Goal: Task Accomplishment & Management: Manage account settings

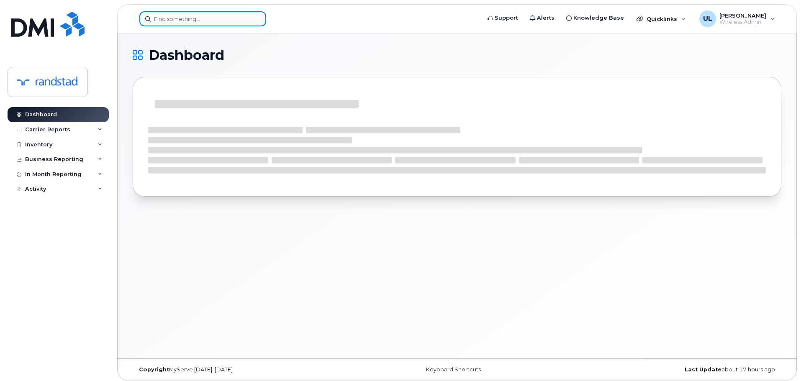
click at [248, 21] on input at bounding box center [202, 18] width 127 height 15
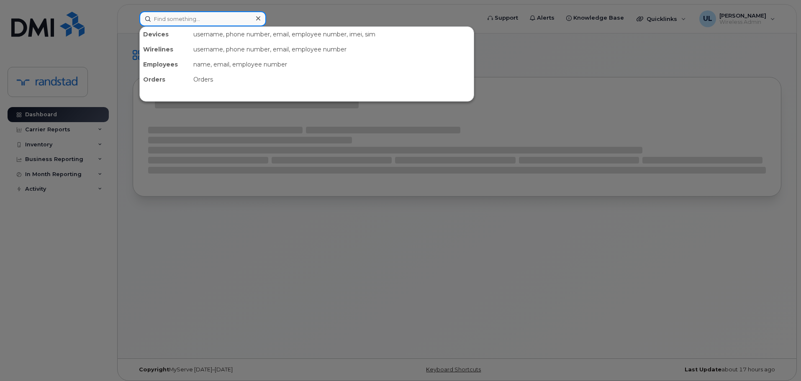
paste input "Adegbite"
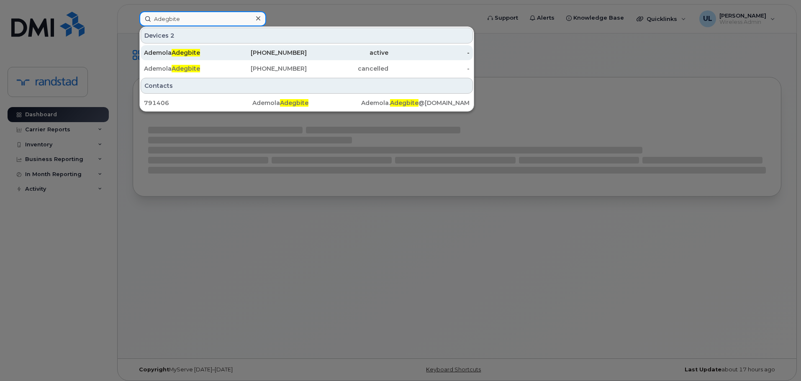
type input "Adegbite"
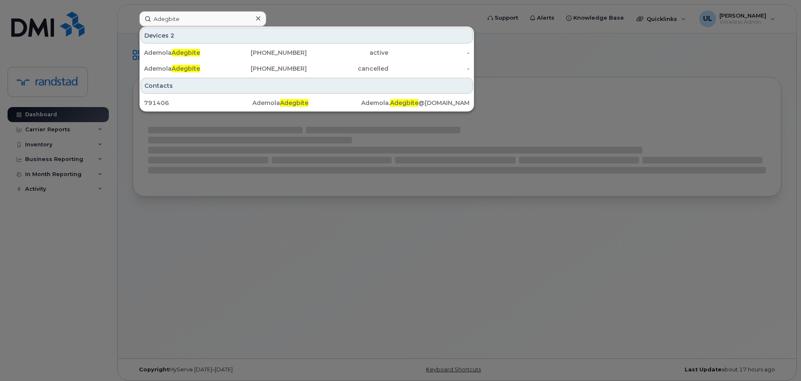
drag, startPoint x: 241, startPoint y: 52, endPoint x: 356, endPoint y: 87, distance: 120.2
click at [241, 52] on div "[PHONE_NUMBER]" at bounding box center [266, 53] width 82 height 8
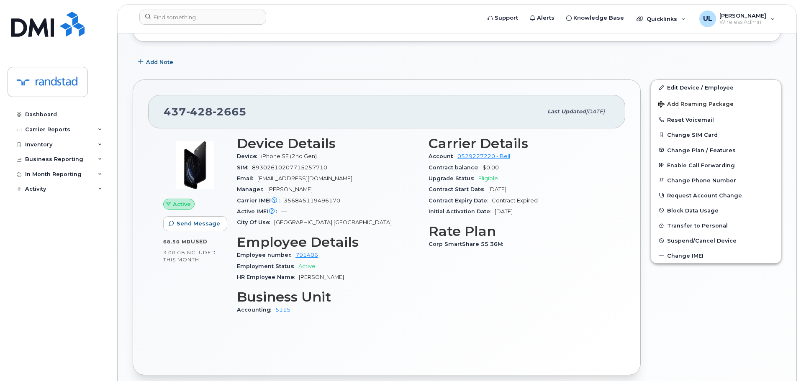
scroll to position [189, 0]
click at [704, 234] on button "Suspend/Cancel Device" at bounding box center [716, 239] width 130 height 15
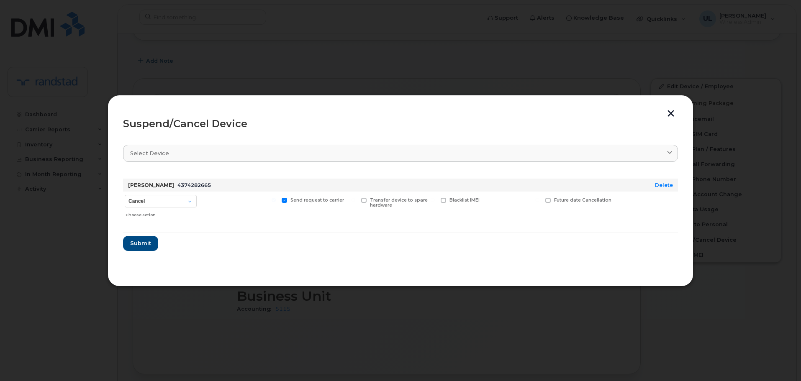
click at [160, 244] on form "[PERSON_NAME] 4374282665 Delete Cancel Suspend - Extend Suspension Suspend - Re…" at bounding box center [400, 211] width 555 height 79
click at [156, 242] on button "Submit" at bounding box center [140, 243] width 34 height 15
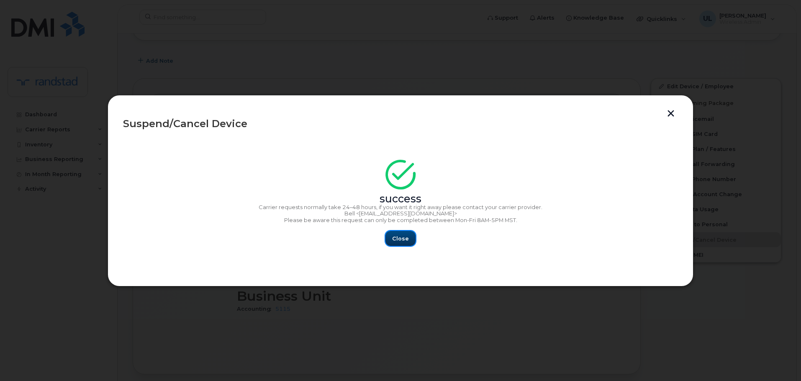
click at [390, 233] on button "Close" at bounding box center [400, 238] width 30 height 15
